Goal: Task Accomplishment & Management: Manage account settings

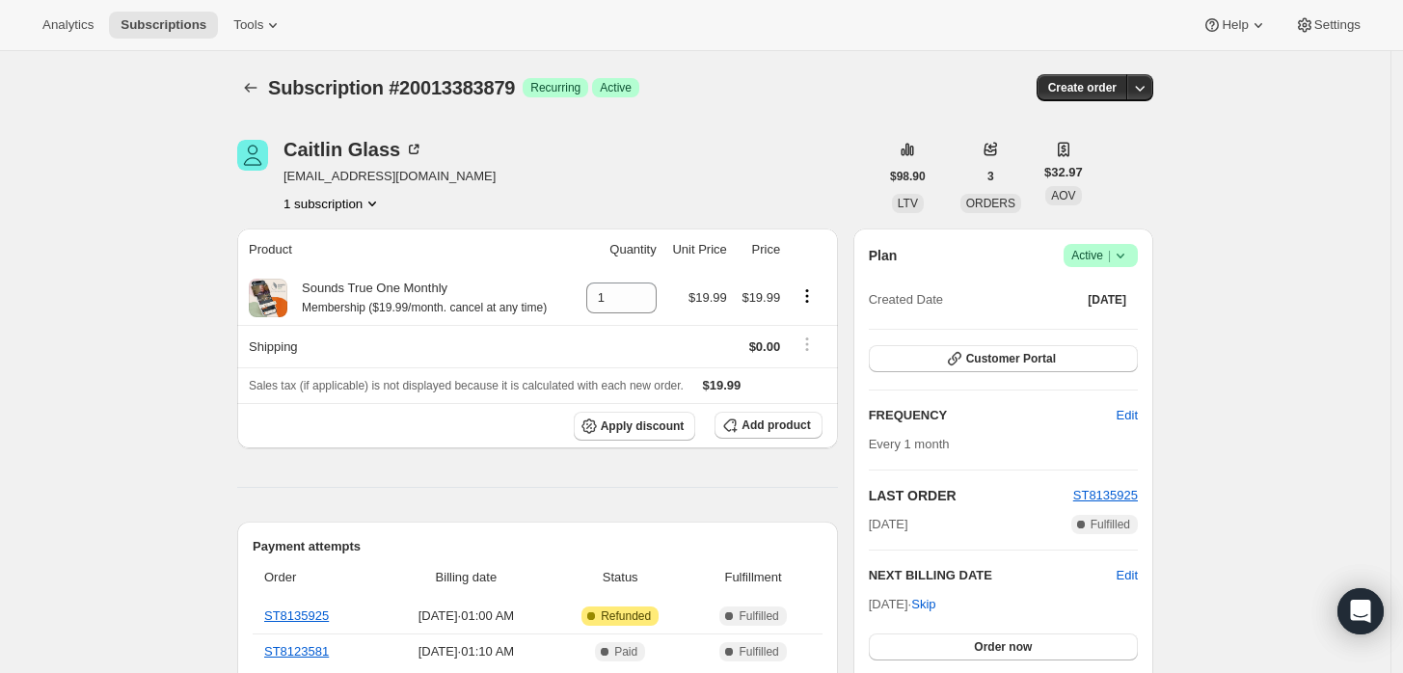
click at [1091, 250] on span "Active |" at bounding box center [1101, 255] width 59 height 19
click at [1066, 319] on span "Cancel subscription" at bounding box center [1107, 325] width 109 height 14
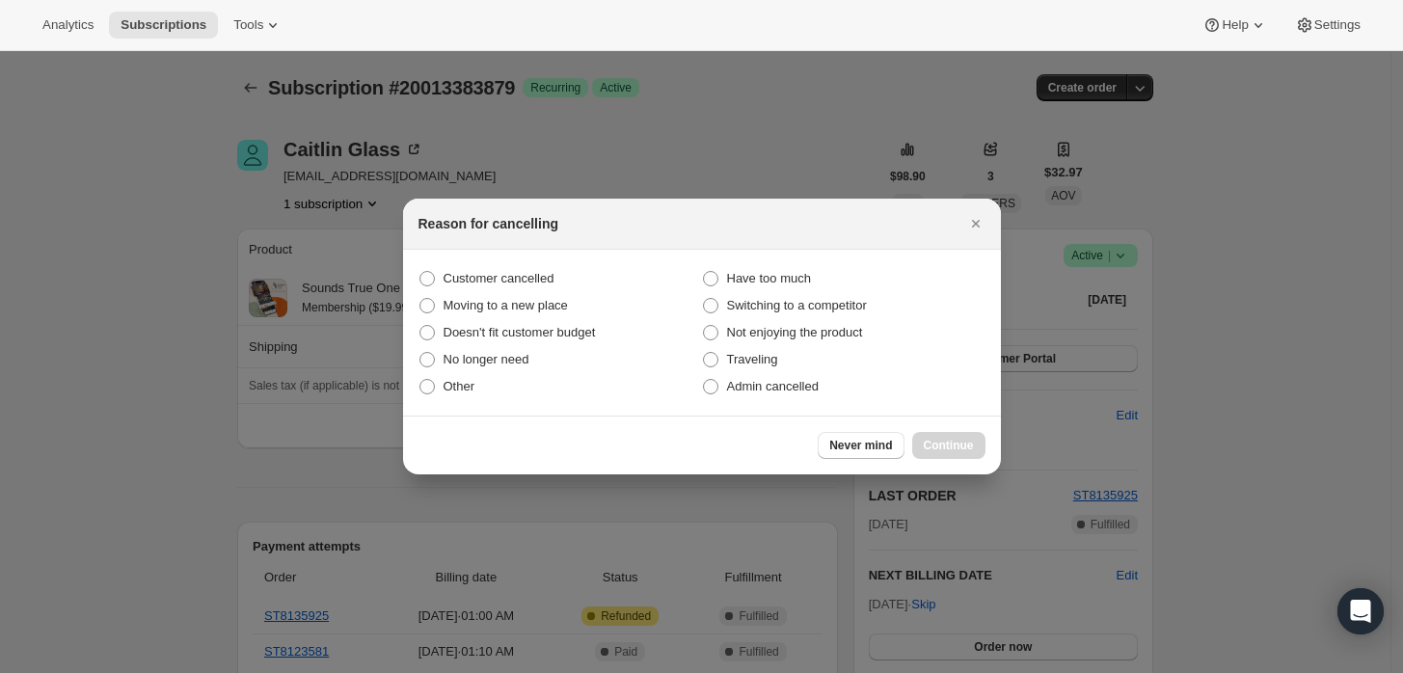
drag, startPoint x: 808, startPoint y: 395, endPoint x: 821, endPoint y: 422, distance: 29.8
click at [805, 395] on label "Admin cancelled" at bounding box center [844, 386] width 284 height 27
click at [845, 381] on label "Admin cancelled" at bounding box center [844, 386] width 284 height 27
click at [704, 380] on input "Admin cancelled" at bounding box center [703, 379] width 1 height 1
radio input "true"
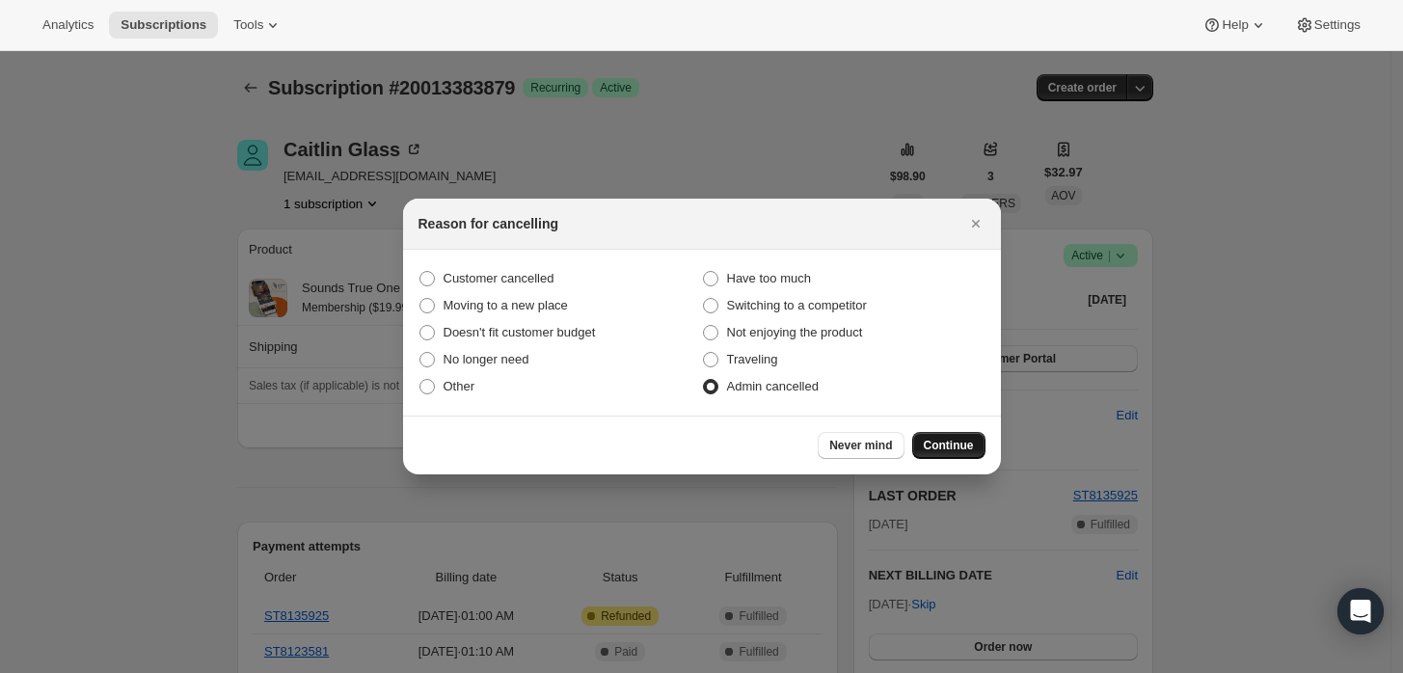
click at [934, 432] on button "Continue" at bounding box center [948, 445] width 73 height 27
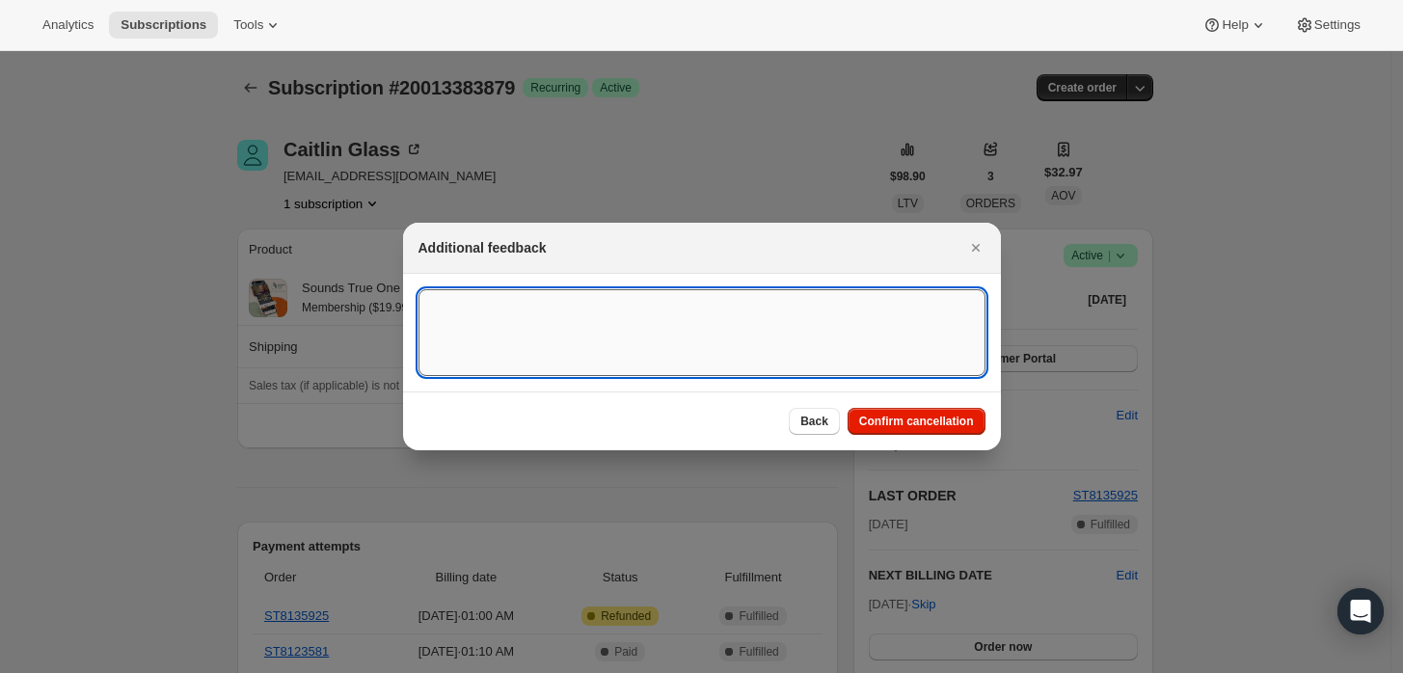
click at [877, 325] on textarea ":rbj:" at bounding box center [702, 332] width 567 height 87
type textarea "Customer requested cancellation and refund."
click at [898, 427] on span "Confirm cancellation" at bounding box center [916, 421] width 115 height 15
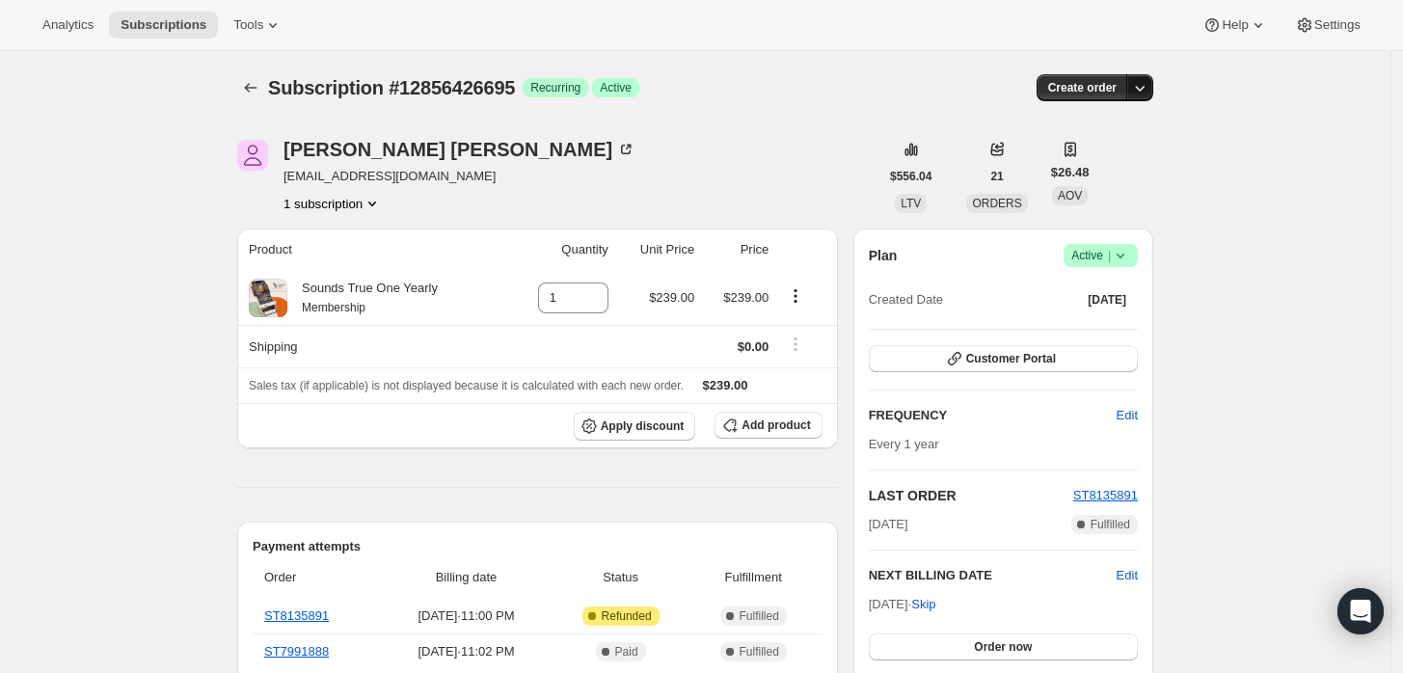
click at [1154, 78] on button "button" at bounding box center [1140, 87] width 27 height 27
click at [1123, 257] on icon at bounding box center [1120, 255] width 19 height 19
click at [1103, 318] on span "Cancel subscription" at bounding box center [1107, 325] width 109 height 14
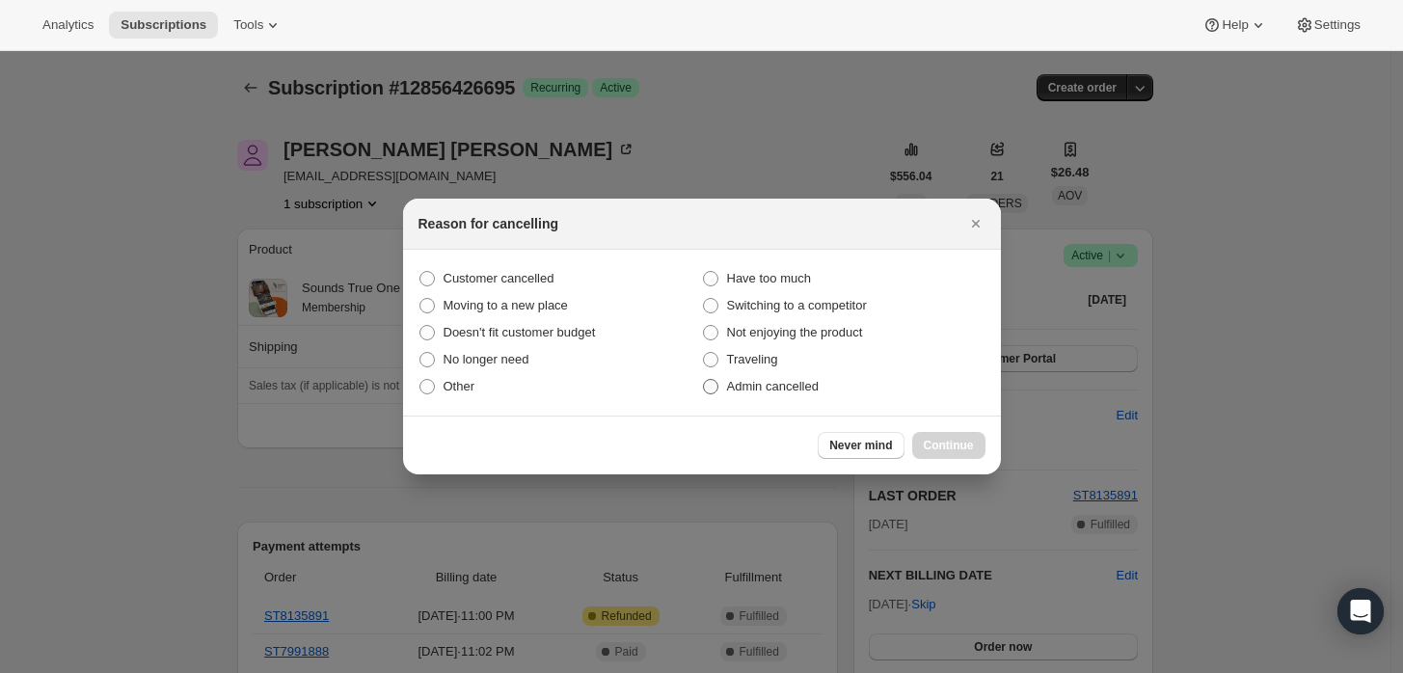
click at [744, 380] on span "Admin cancelled" at bounding box center [773, 386] width 92 height 14
click at [704, 380] on input "Admin cancelled" at bounding box center [703, 379] width 1 height 1
radio input "true"
click at [941, 435] on button "Continue" at bounding box center [948, 445] width 73 height 27
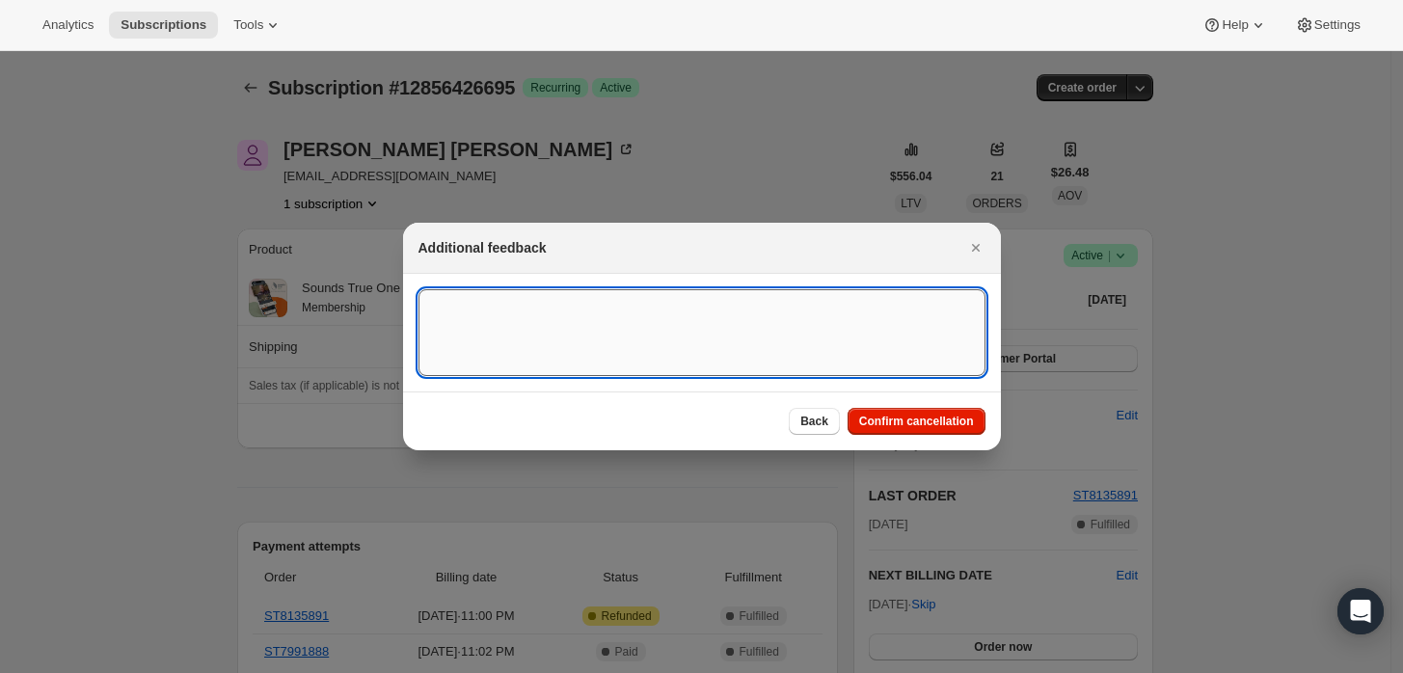
click at [633, 311] on textarea ":rbj:" at bounding box center [702, 332] width 567 height 87
type textarea "Customer requested cancellation and refund."
click at [942, 431] on button "Confirm cancellation" at bounding box center [917, 421] width 138 height 27
